Goal: Transaction & Acquisition: Obtain resource

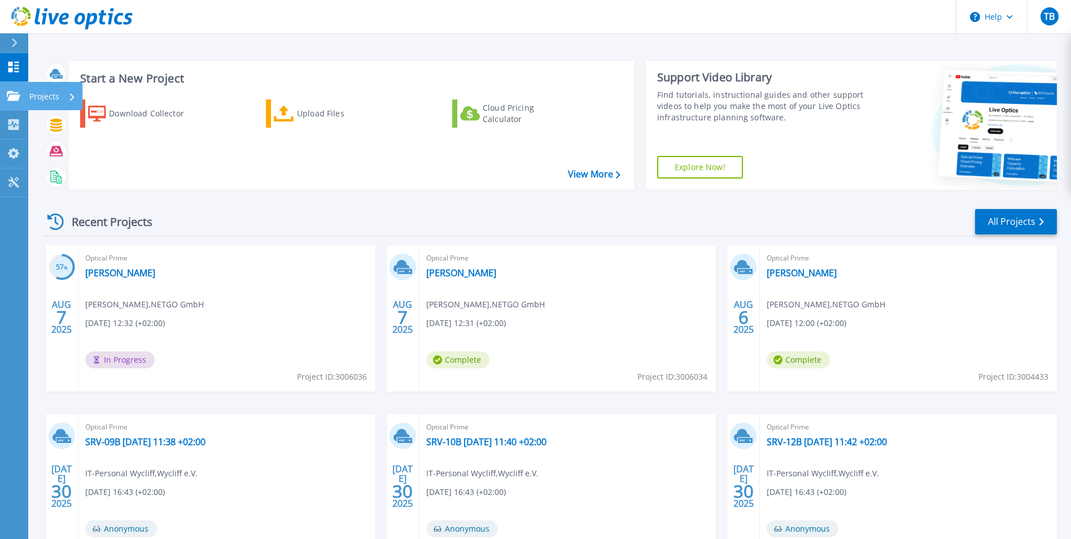
click at [17, 97] on icon at bounding box center [14, 96] width 14 height 10
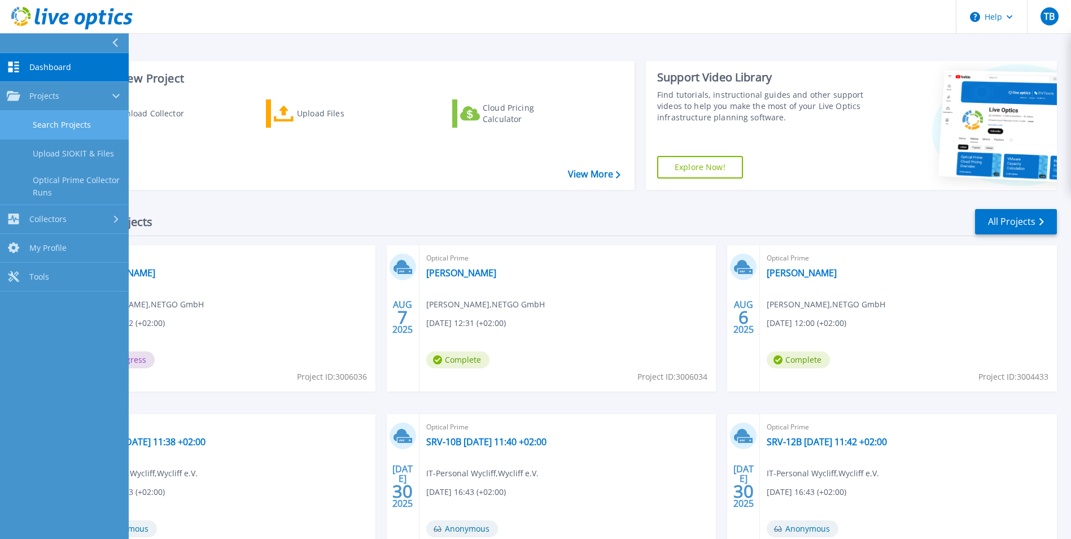
click at [55, 117] on link "Search Projects" at bounding box center [64, 125] width 129 height 29
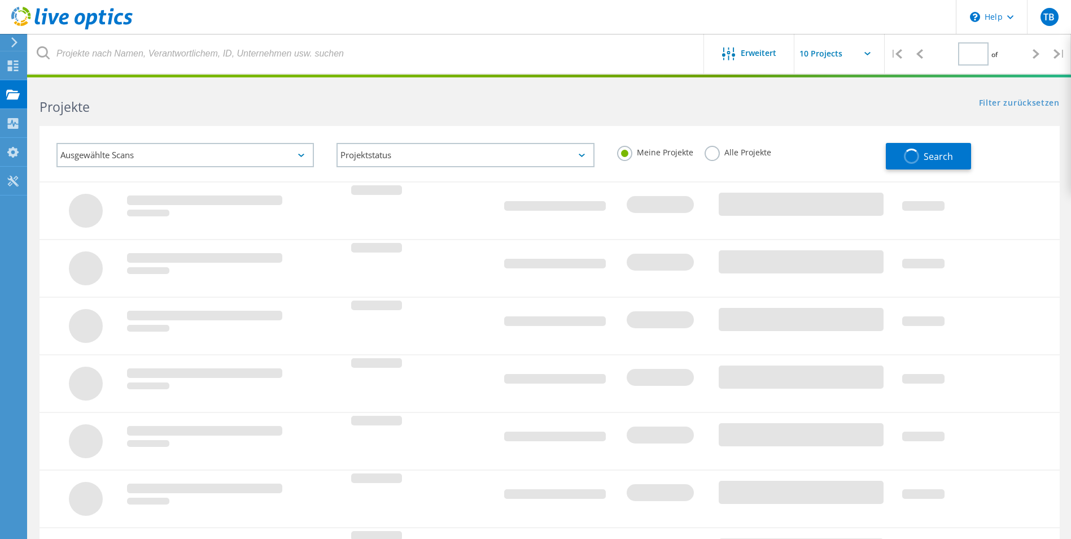
type input "1"
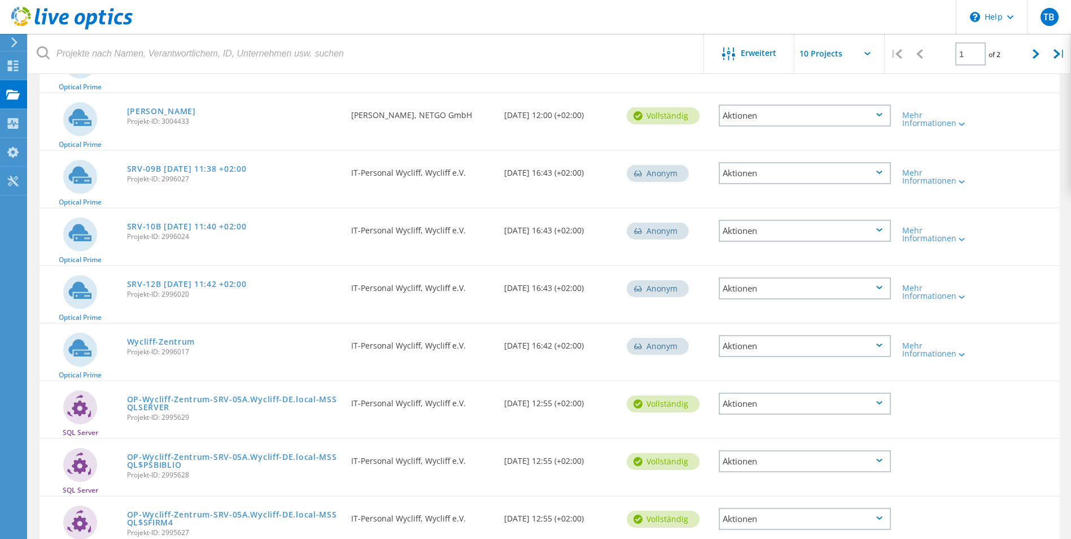
scroll to position [282, 0]
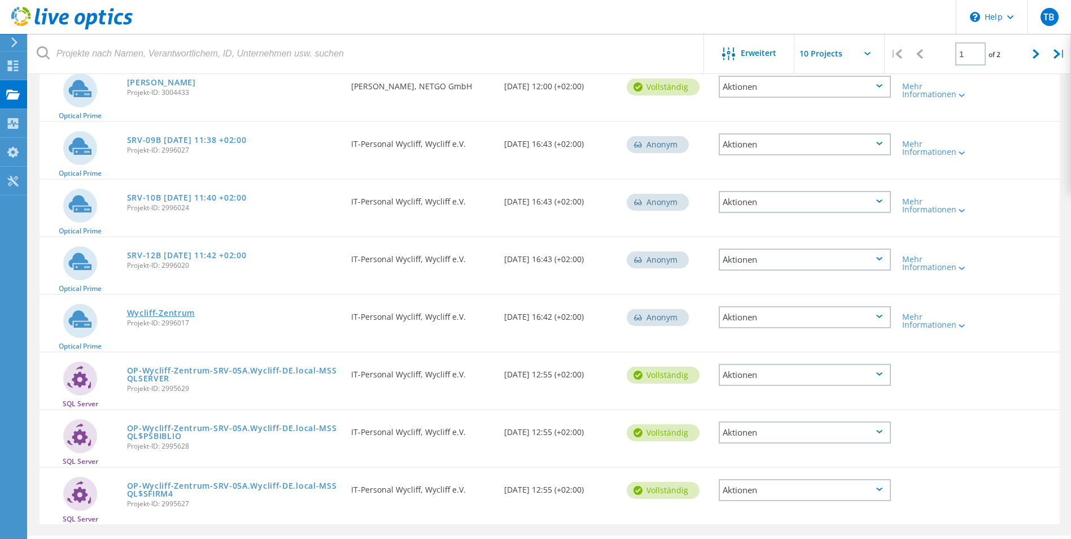
click at [181, 312] on link "Wycliff-Zentrum" at bounding box center [161, 313] width 68 height 8
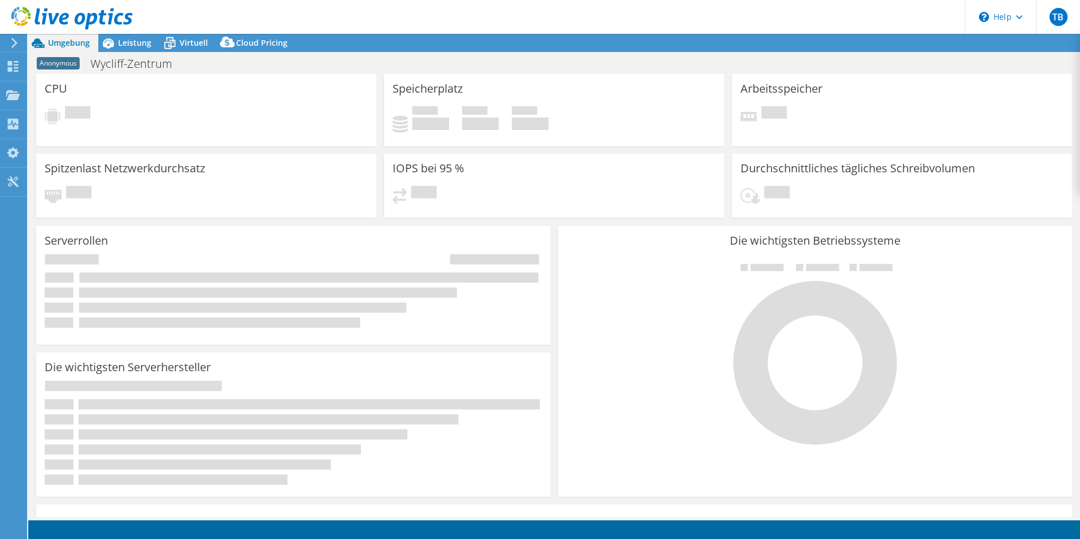
select select "EUFrankfurt"
select select "EUR"
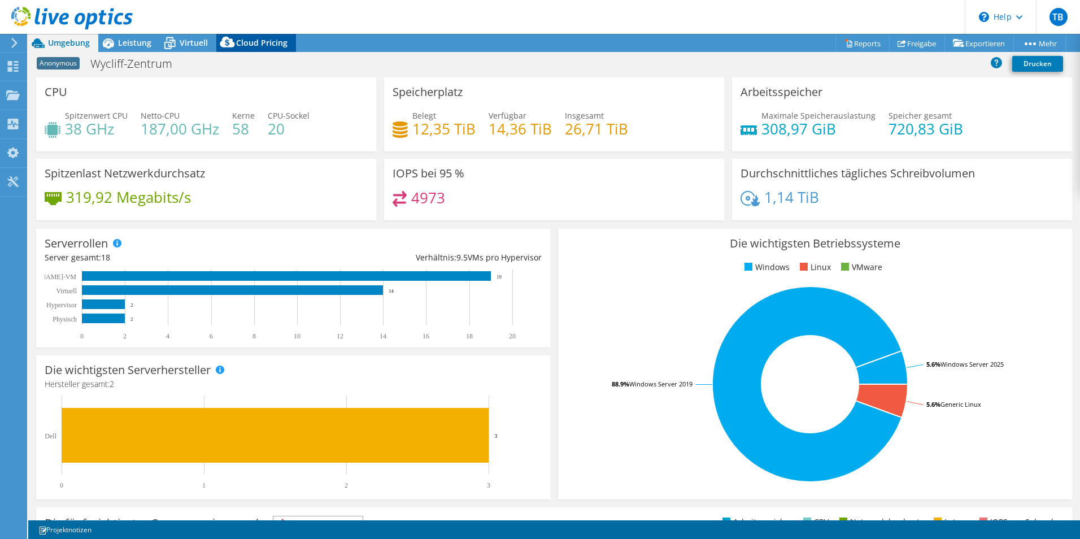
click at [226, 43] on icon at bounding box center [227, 44] width 23 height 23
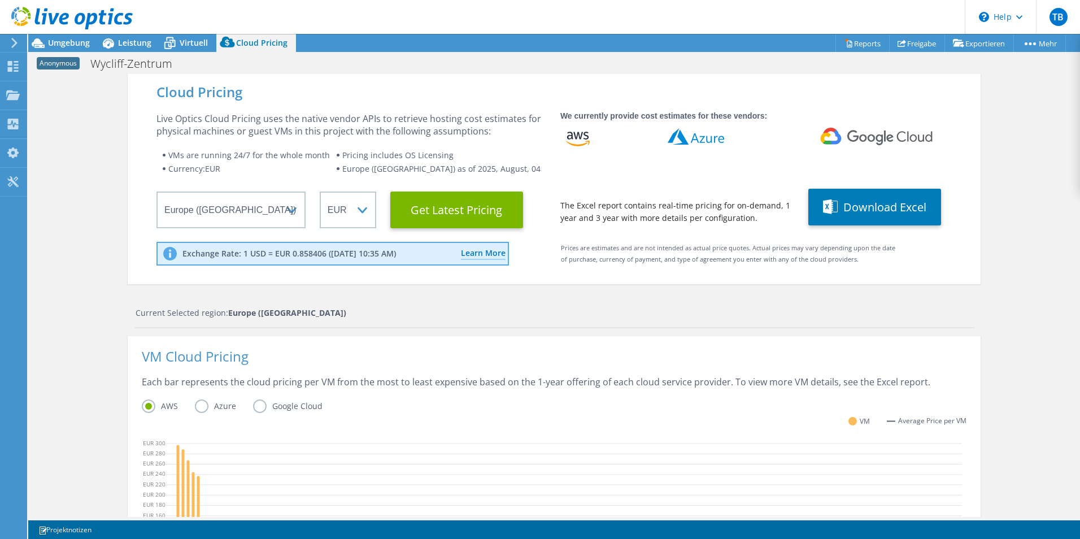
scroll to position [56, 0]
click at [216, 406] on label "Azure" at bounding box center [224, 406] width 58 height 14
click at [0, 0] on input "Azure" at bounding box center [0, 0] width 0 height 0
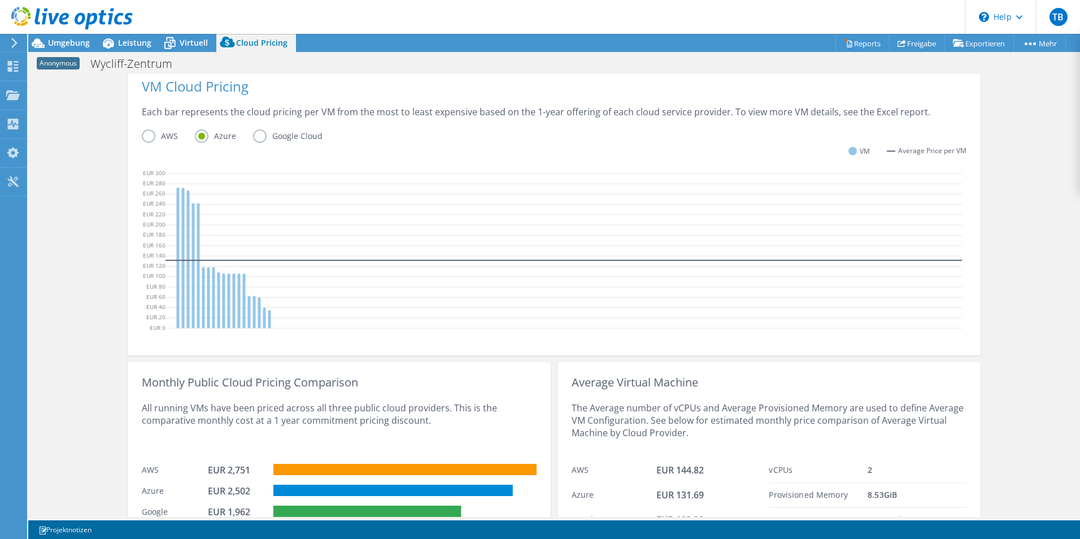
scroll to position [326, 0]
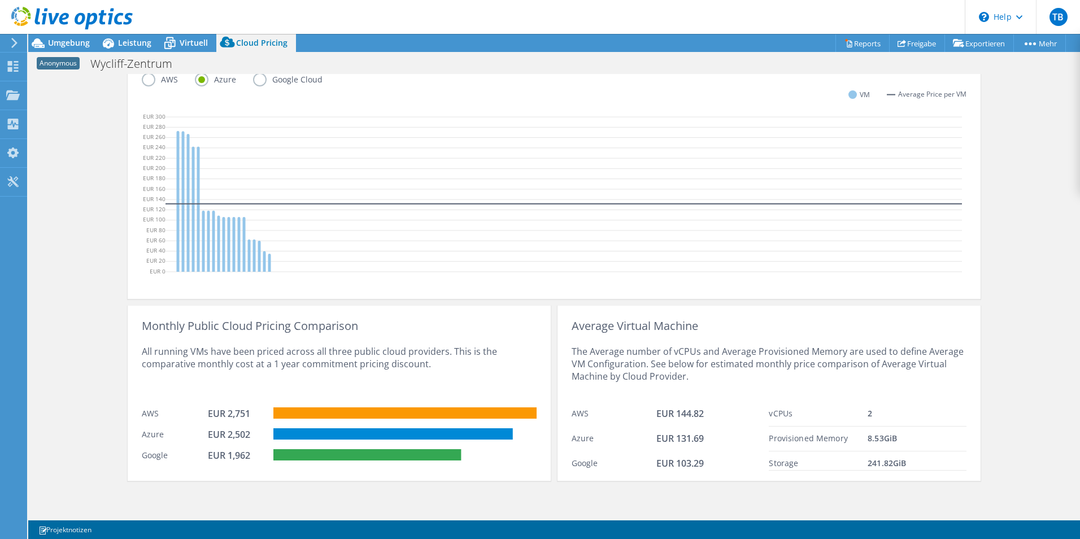
click at [348, 369] on div "All running VMs have been priced across all three public cloud providers. This …" at bounding box center [339, 366] width 395 height 69
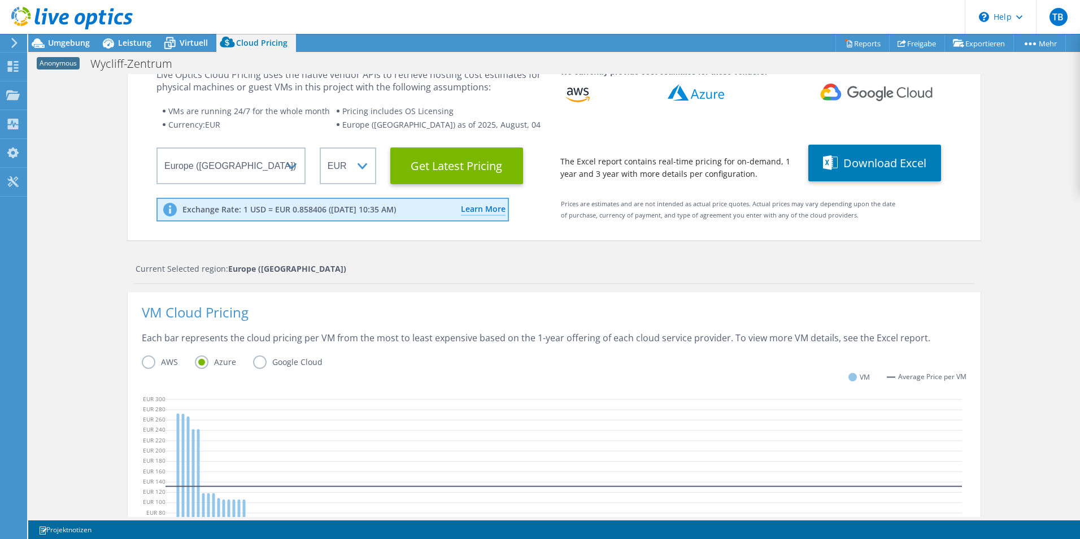
scroll to position [0, 0]
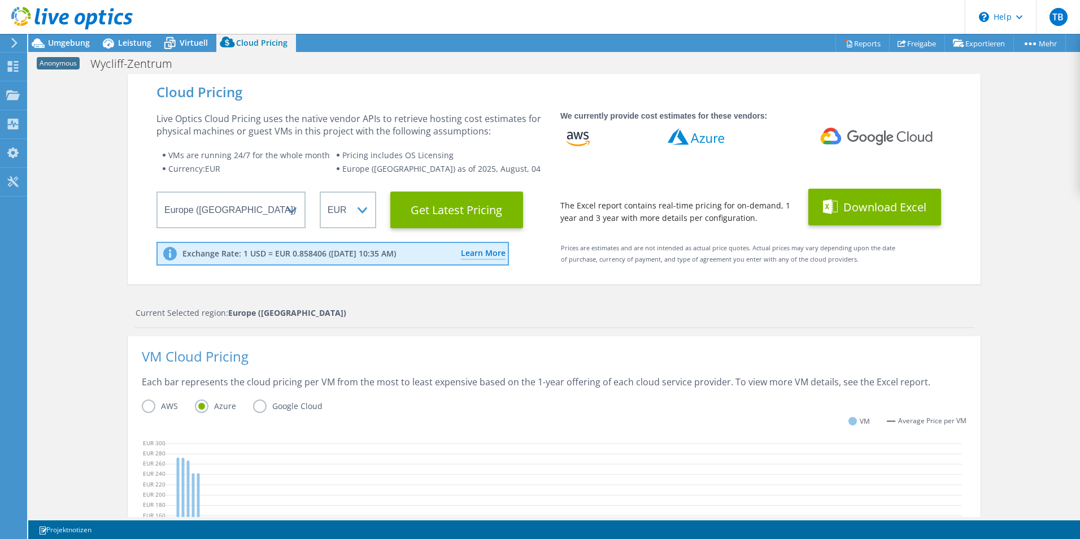
click at [865, 202] on button "Download Excel" at bounding box center [874, 207] width 133 height 37
click at [386, 346] on div "VM Cloud Pricing Each bar represents the cloud pricing per VM from the most to …" at bounding box center [554, 480] width 853 height 289
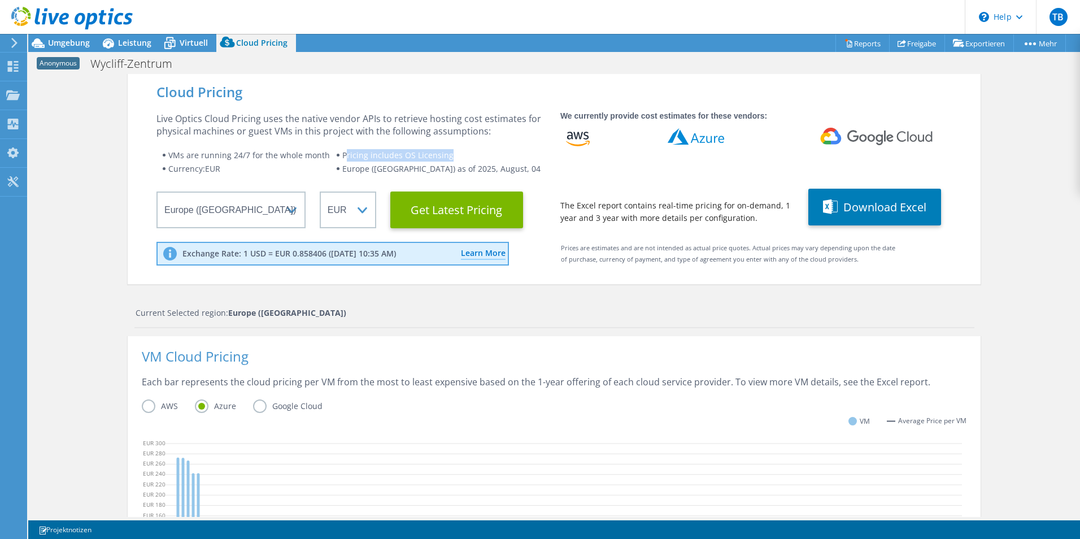
drag, startPoint x: 464, startPoint y: 152, endPoint x: 365, endPoint y: 160, distance: 99.8
click at [365, 160] on li "Pricing includes OS Licensing" at bounding box center [441, 156] width 211 height 14
drag, startPoint x: 365, startPoint y: 160, endPoint x: 286, endPoint y: 161, distance: 79.1
click at [287, 162] on li "Currency: EUR" at bounding box center [249, 169] width 174 height 14
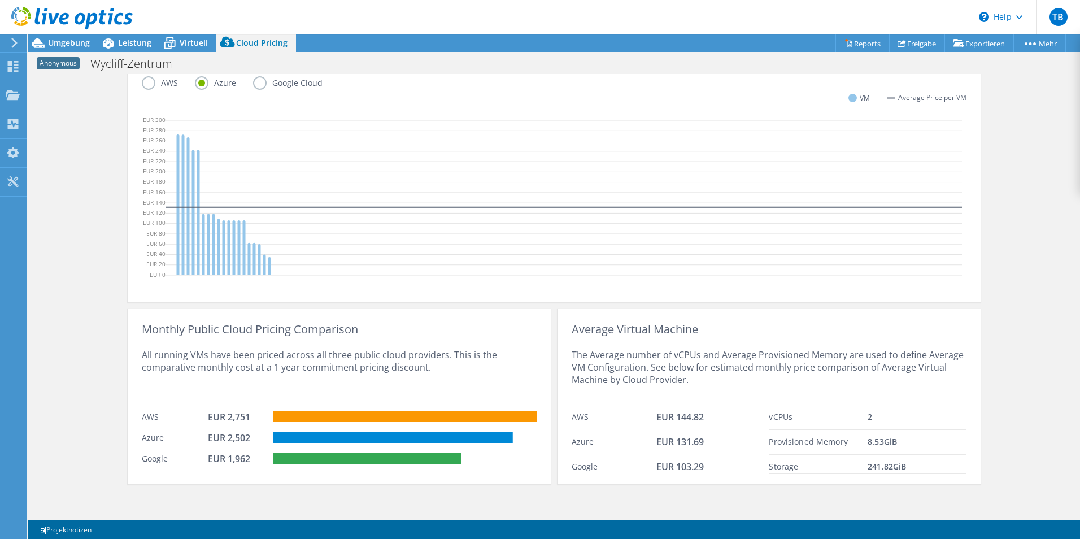
scroll to position [326, 0]
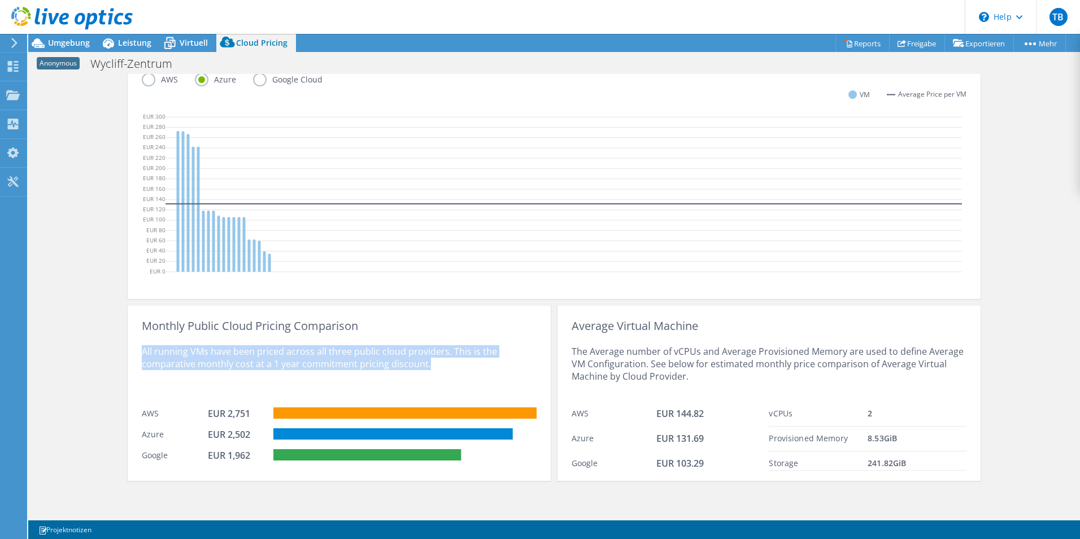
drag, startPoint x: 411, startPoint y: 363, endPoint x: 132, endPoint y: 351, distance: 278.7
click at [132, 351] on div "Monthly Public Cloud Pricing Comparison All running VMs have been priced across…" at bounding box center [339, 393] width 423 height 175
click at [445, 361] on div "All running VMs have been priced across all three public cloud providers. This …" at bounding box center [339, 366] width 395 height 69
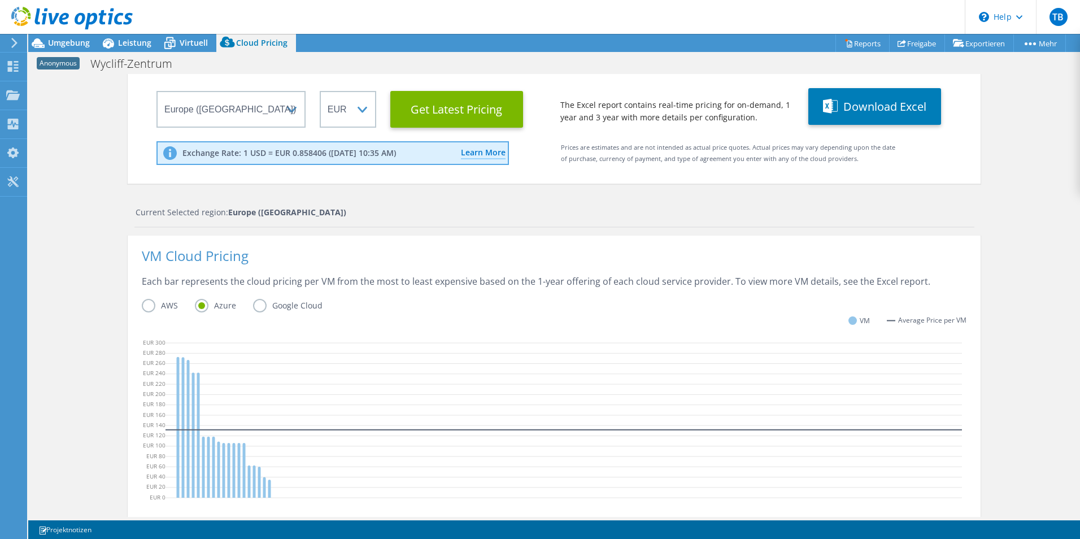
scroll to position [0, 0]
click at [182, 42] on span "Virtuell" at bounding box center [194, 42] width 28 height 11
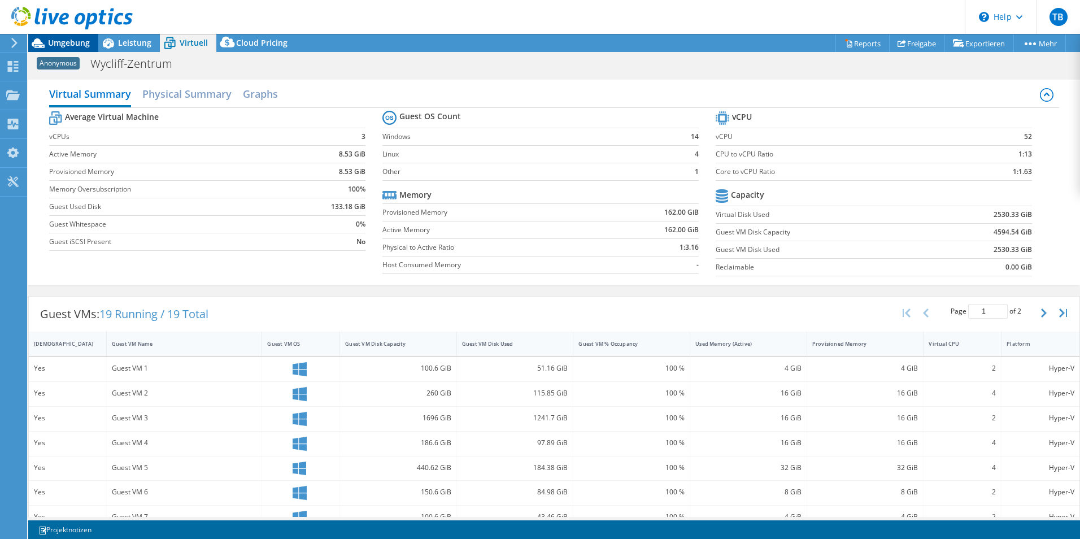
click at [62, 42] on span "Umgebung" at bounding box center [69, 42] width 42 height 11
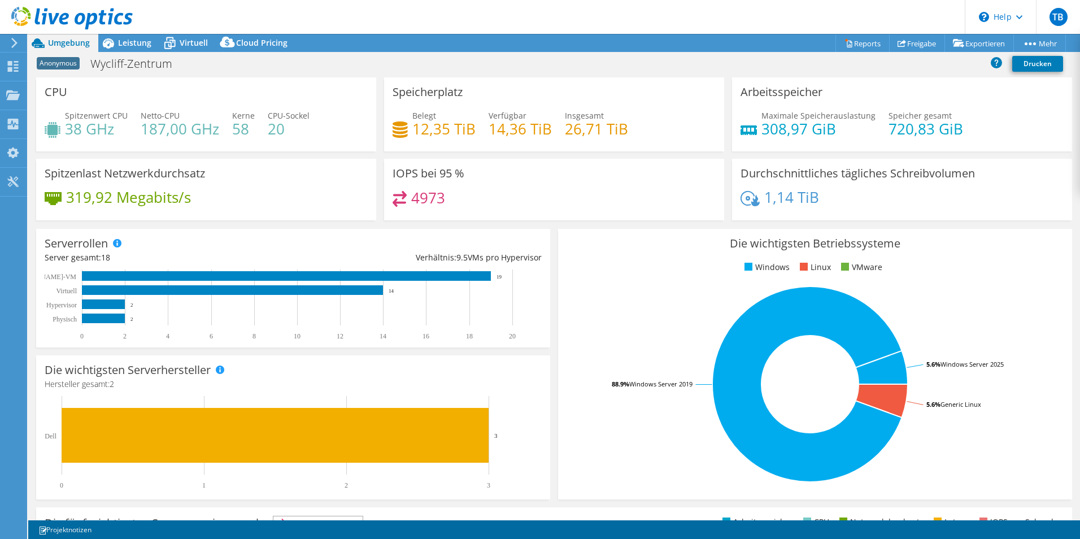
click at [118, 37] on div at bounding box center [66, 19] width 133 height 38
click at [126, 44] on span "Leistung" at bounding box center [134, 42] width 33 height 11
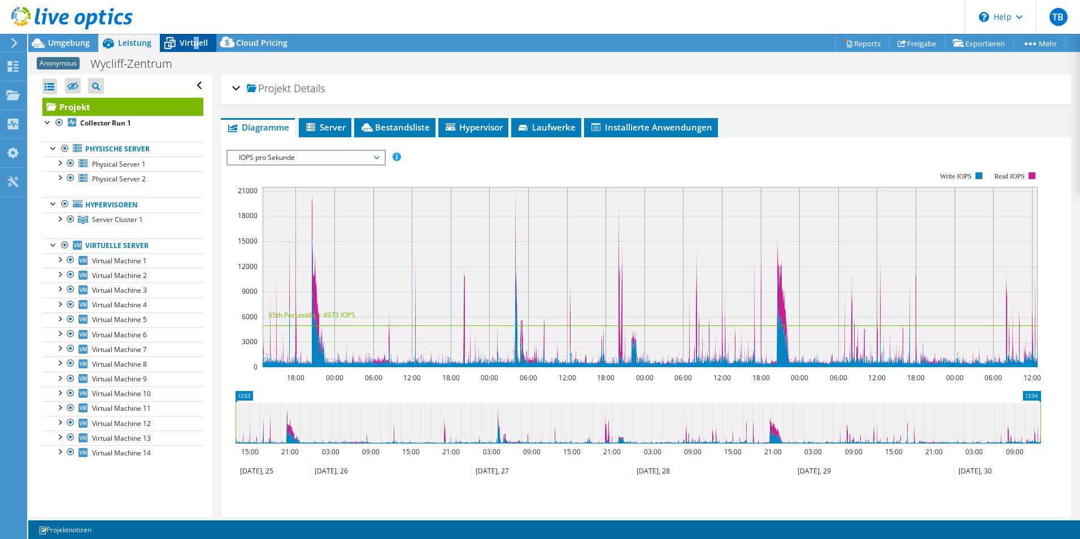
click at [195, 47] on span "Virtuell" at bounding box center [194, 42] width 28 height 11
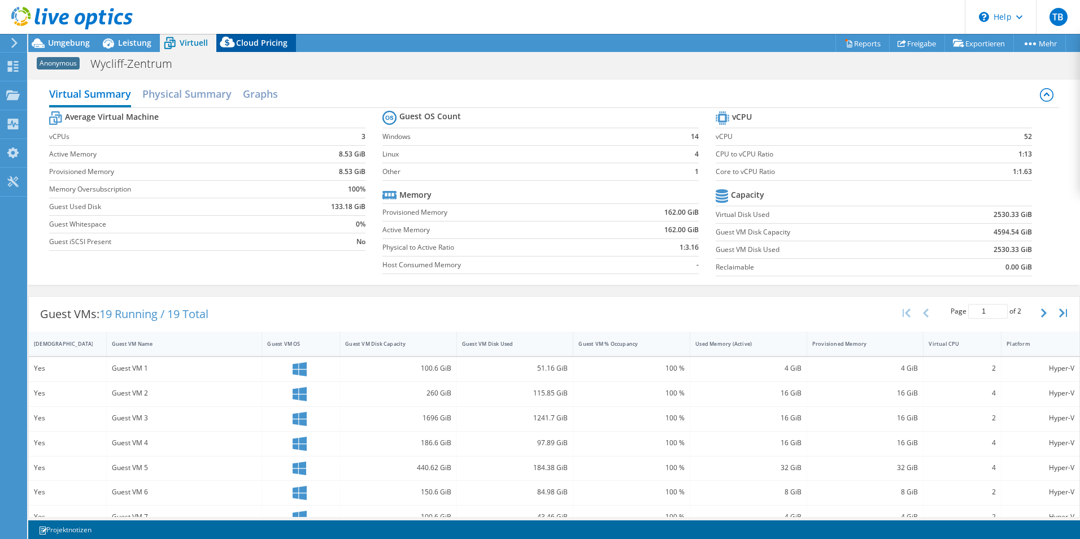
drag, startPoint x: 195, startPoint y: 47, endPoint x: 262, endPoint y: 42, distance: 67.4
click at [262, 42] on span "Cloud Pricing" at bounding box center [261, 42] width 51 height 11
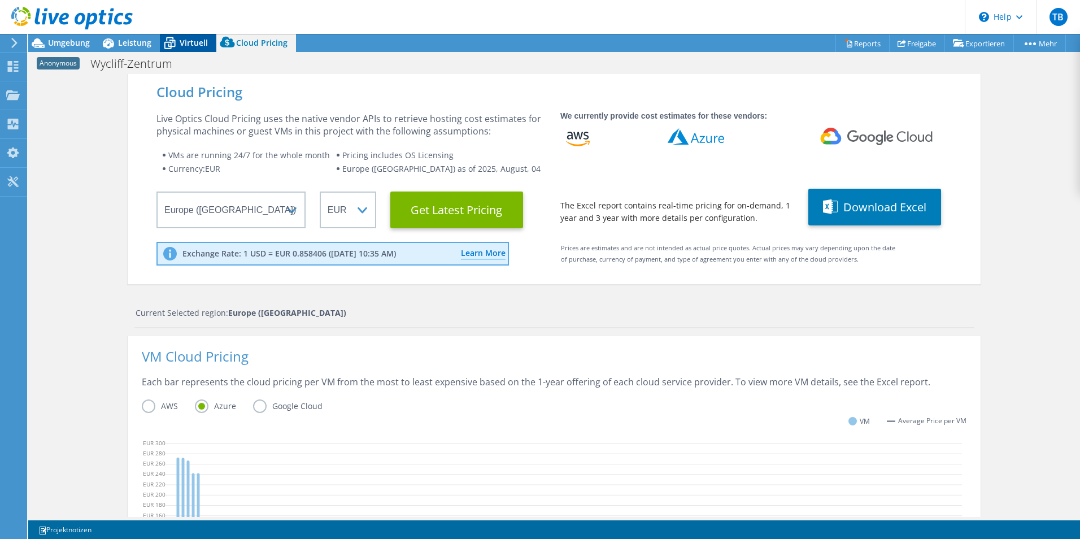
click at [180, 43] on span "Virtuell" at bounding box center [194, 42] width 28 height 11
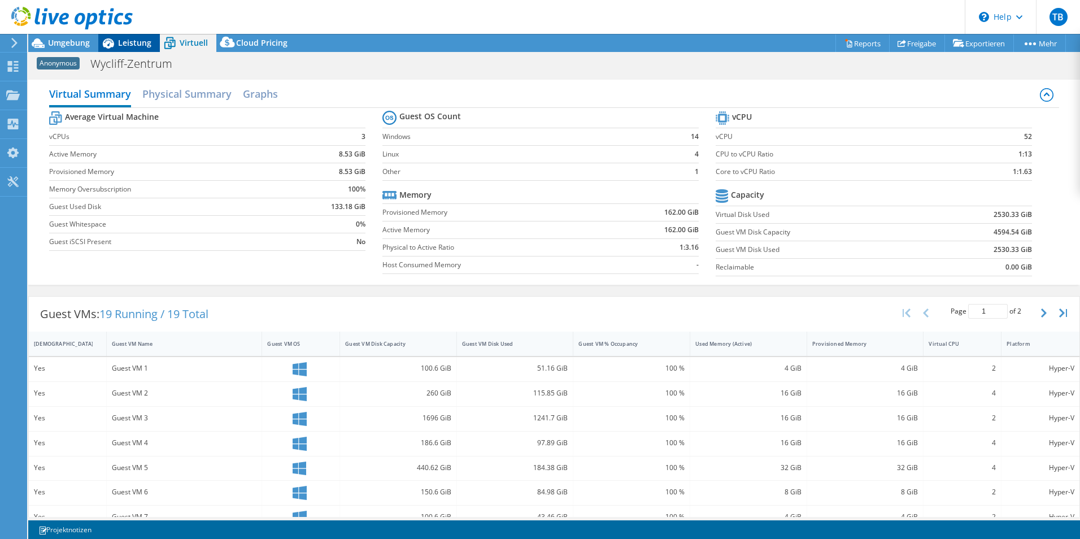
click at [130, 40] on span "Leistung" at bounding box center [134, 42] width 33 height 11
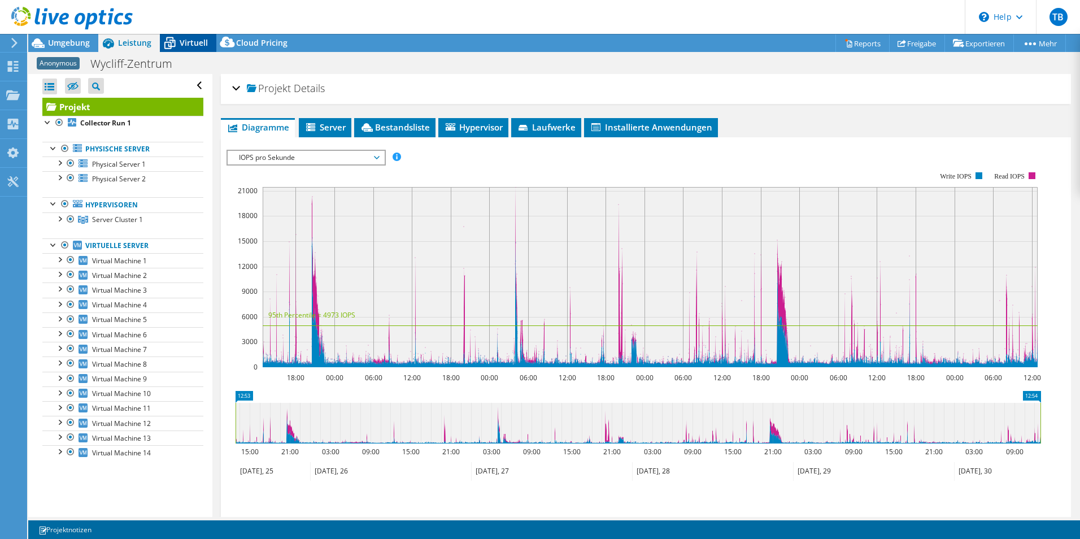
drag, startPoint x: 155, startPoint y: 40, endPoint x: 162, endPoint y: 40, distance: 6.2
click at [156, 40] on div "Leistung" at bounding box center [129, 43] width 62 height 18
click at [173, 39] on icon at bounding box center [170, 43] width 20 height 20
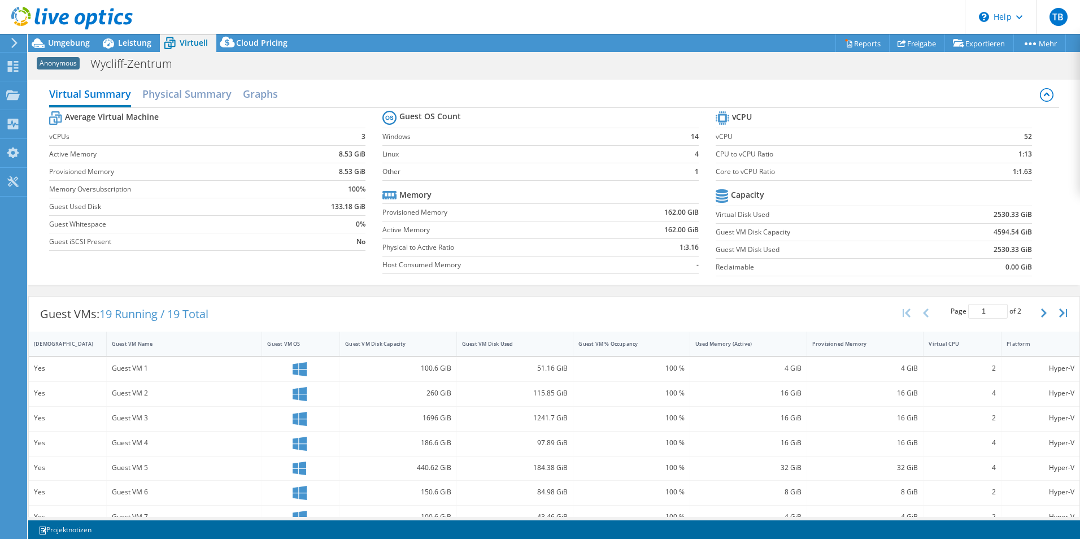
click at [866, 237] on label "Guest VM Disk Capacity" at bounding box center [823, 231] width 214 height 11
click at [844, 42] on icon at bounding box center [848, 43] width 8 height 8
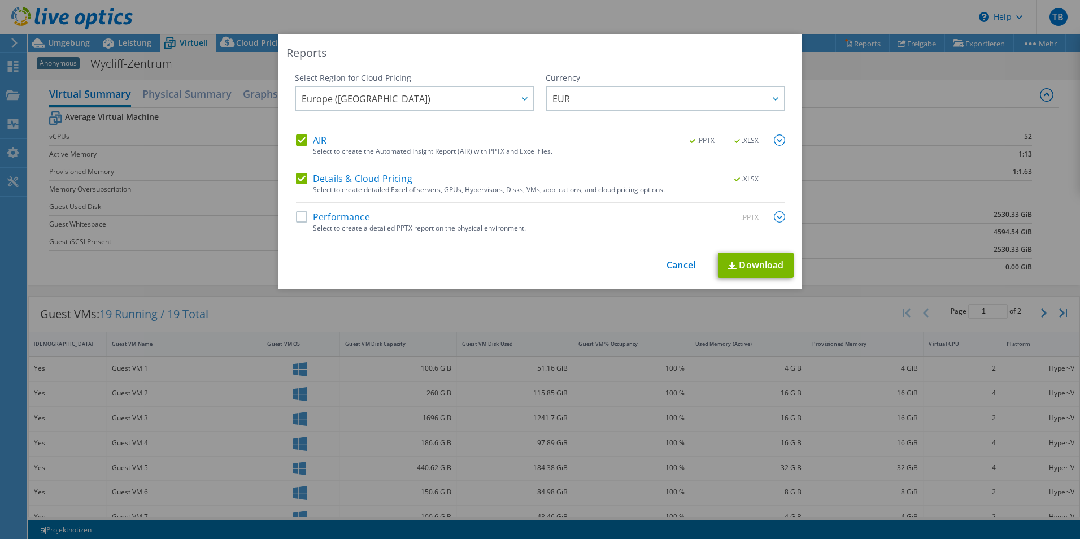
click at [893, 112] on div "Reports Select Region for Cloud Pricing Asia Pacific (Hong Kong) Asia Pacific (…" at bounding box center [540, 269] width 1080 height 471
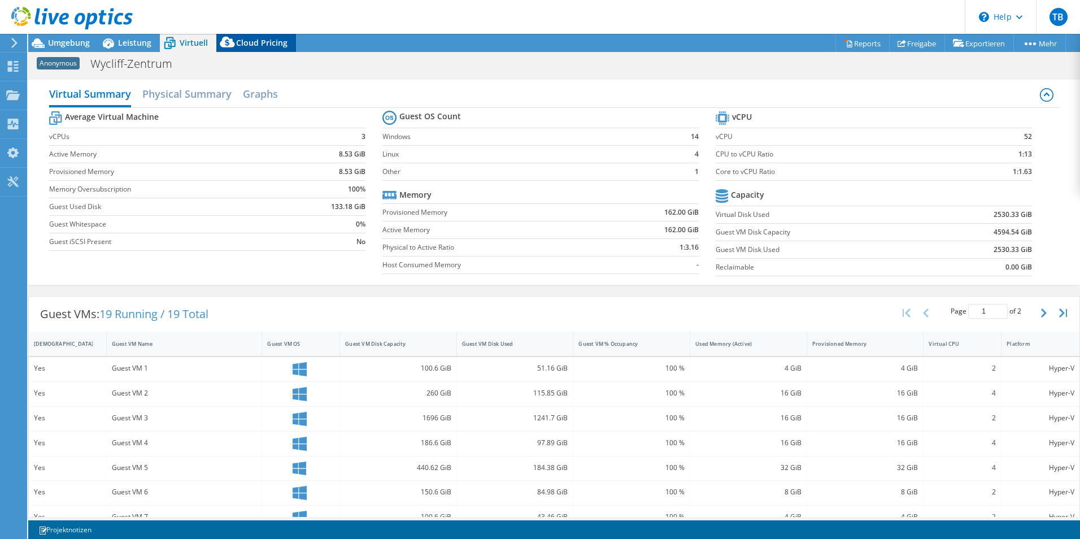
click at [265, 41] on span "Cloud Pricing" at bounding box center [261, 42] width 51 height 11
